Goal: Task Accomplishment & Management: Manage account settings

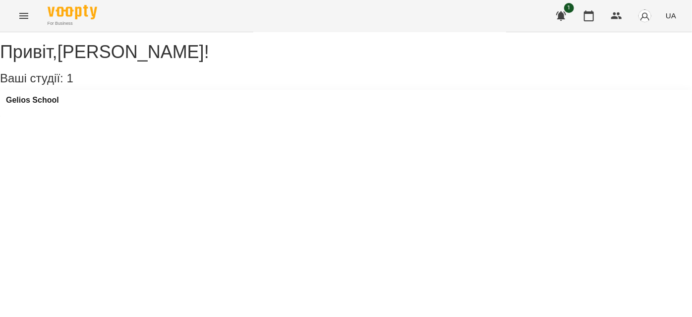
click at [9, 19] on div "For Business 1 UA" at bounding box center [346, 16] width 692 height 32
click at [25, 15] on icon "Menu" at bounding box center [23, 16] width 9 height 6
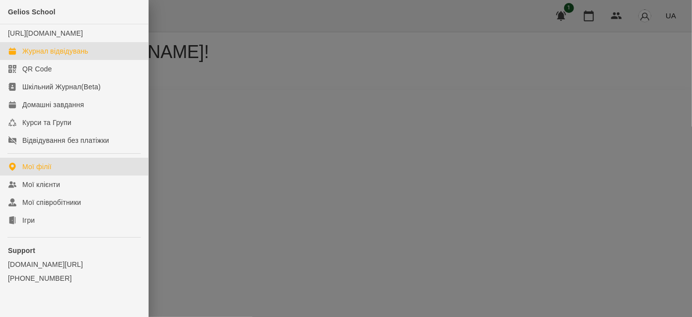
click at [36, 56] on div "Журнал відвідувань" at bounding box center [55, 51] width 66 height 10
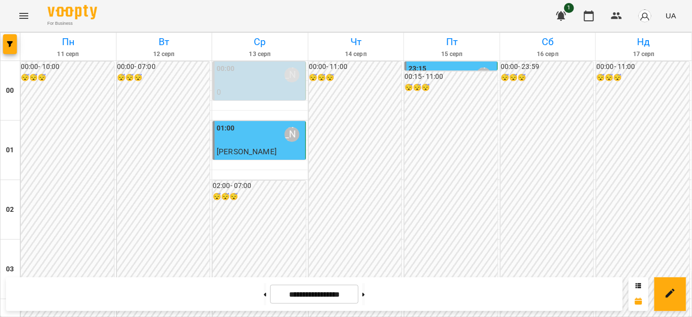
scroll to position [721, 0]
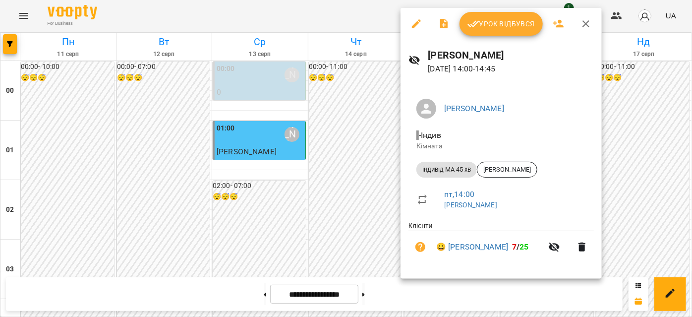
click at [478, 26] on icon "button" at bounding box center [473, 24] width 12 height 12
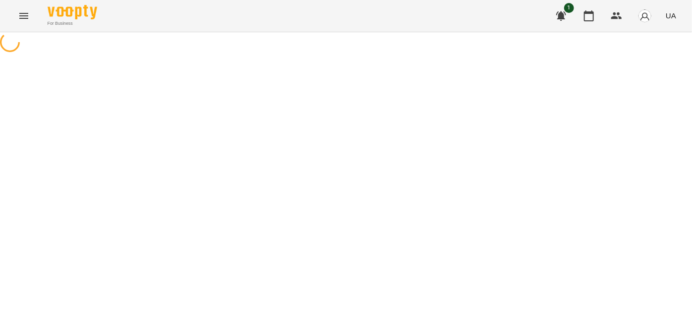
click at [20, 18] on icon "Menu" at bounding box center [23, 16] width 9 height 6
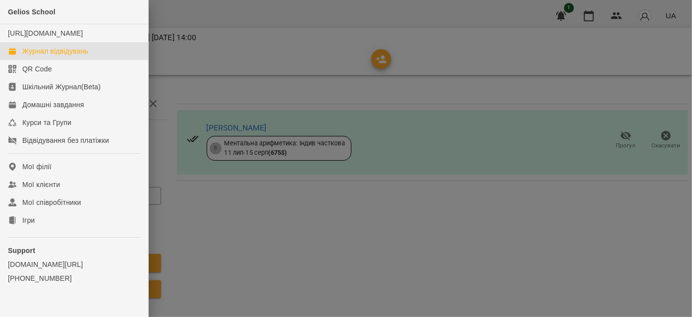
click at [50, 56] on div "Журнал відвідувань" at bounding box center [55, 51] width 66 height 10
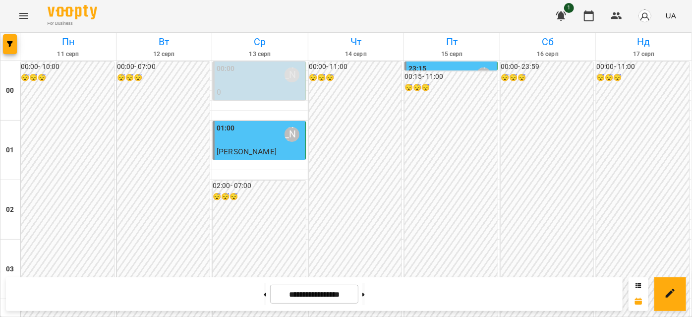
scroll to position [856, 0]
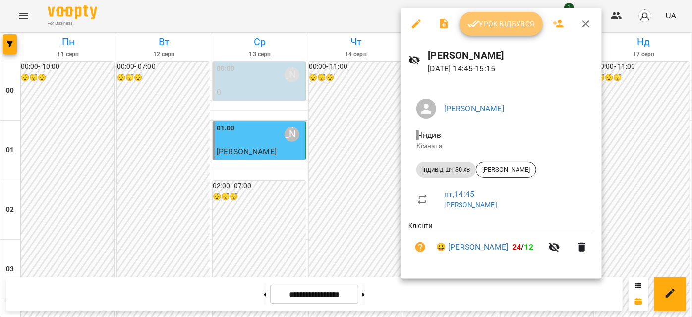
click at [476, 30] on button "Урок відбувся" at bounding box center [500, 24] width 83 height 24
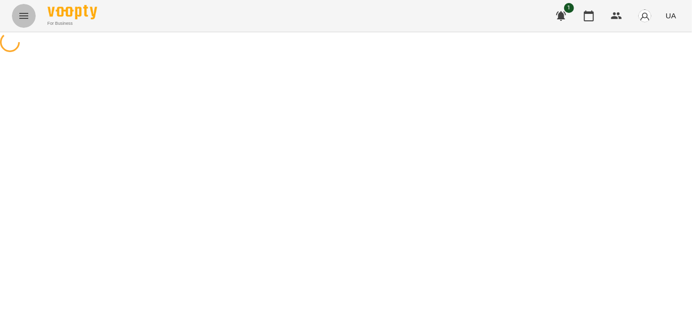
click at [26, 14] on icon "Menu" at bounding box center [24, 16] width 12 height 12
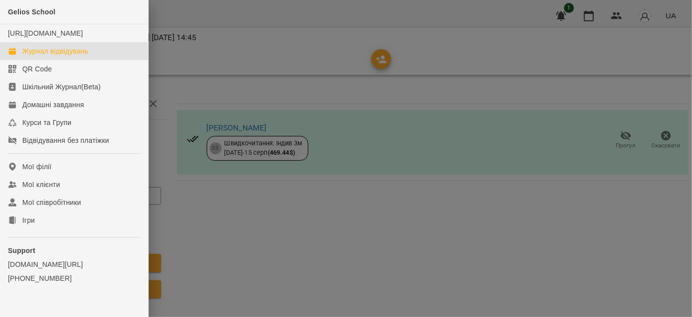
click at [51, 56] on div "Журнал відвідувань" at bounding box center [55, 51] width 66 height 10
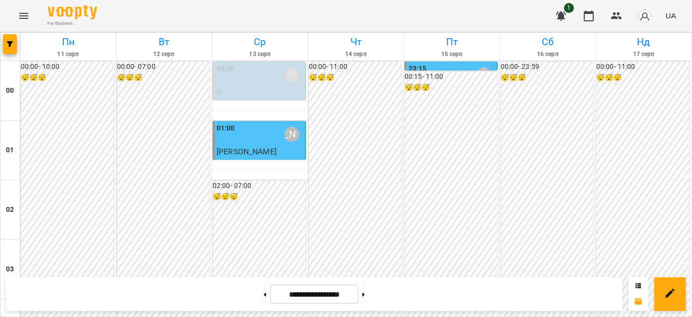
scroll to position [1081, 0]
